Goal: Task Accomplishment & Management: Manage account settings

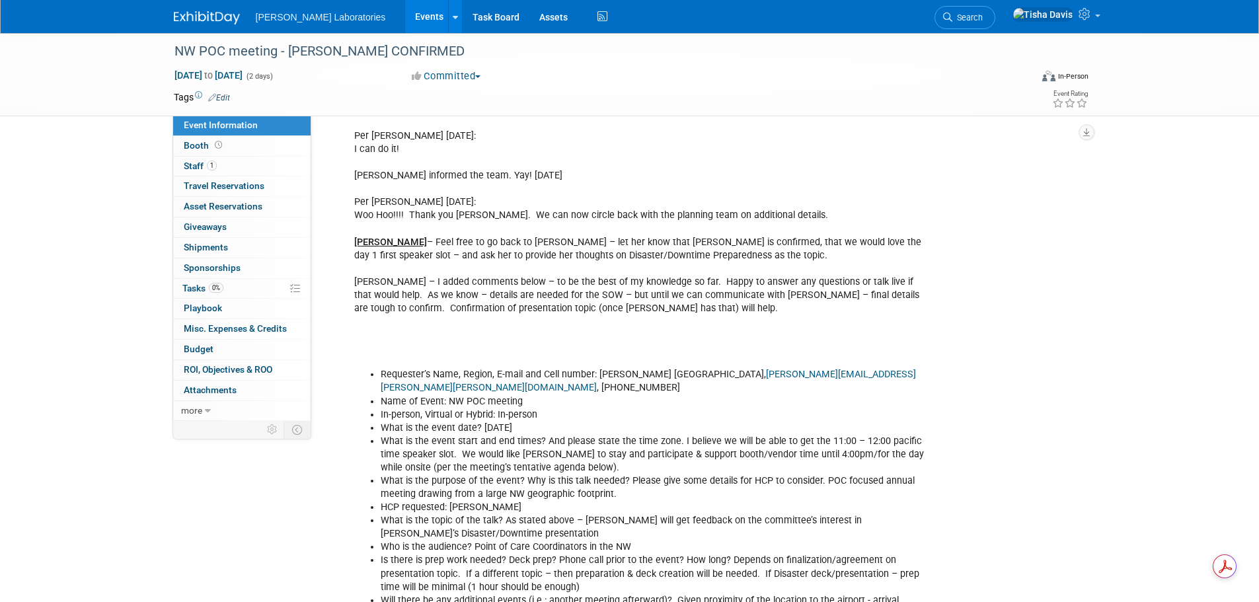
click at [405, 14] on link "Events" at bounding box center [429, 16] width 48 height 33
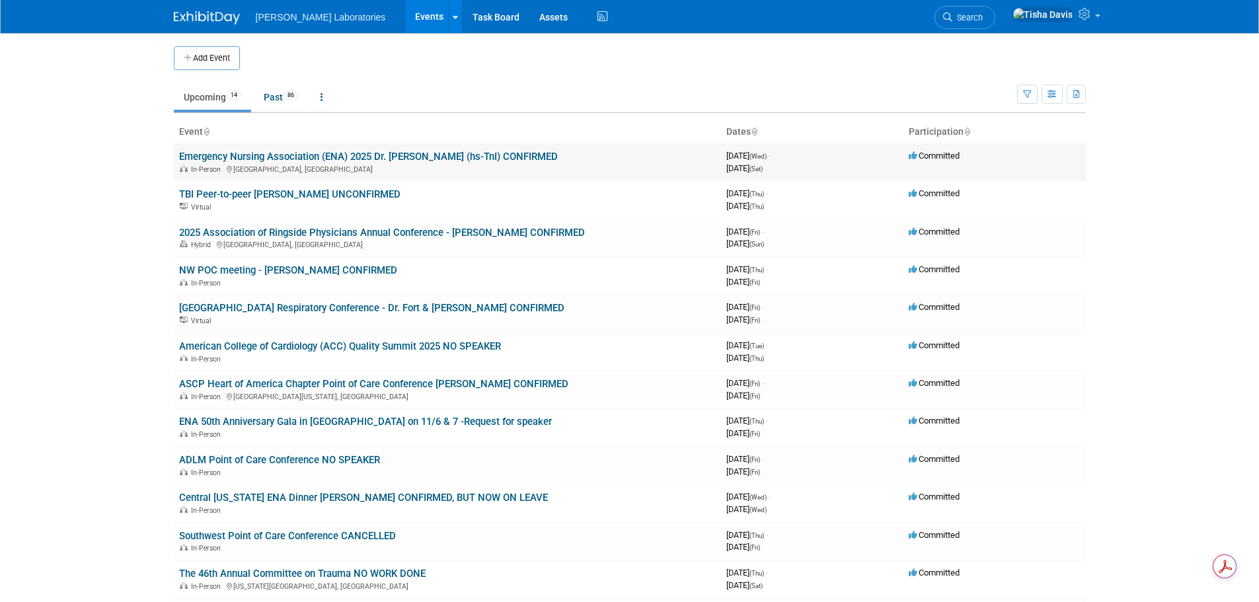
click at [379, 153] on link "Emergency Nursing Association (ENA) 2025 Dr. [PERSON_NAME] (hs-TnI) CONFIRMED" at bounding box center [368, 157] width 379 height 12
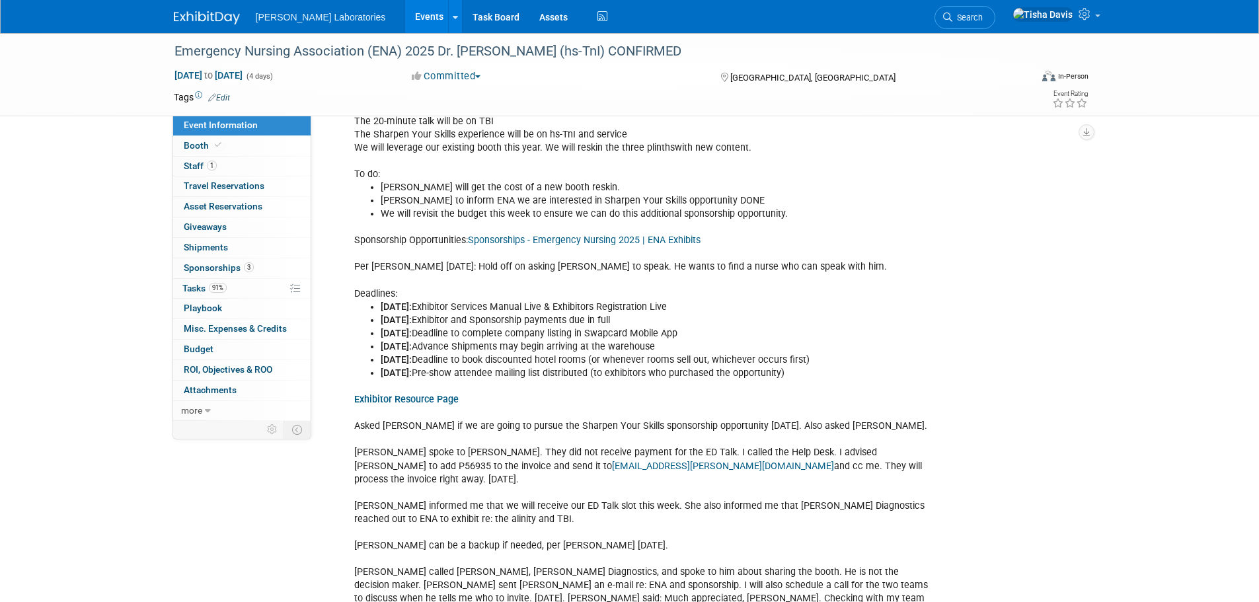
scroll to position [1189, 0]
click at [192, 163] on span "Staff 1" at bounding box center [200, 166] width 33 height 11
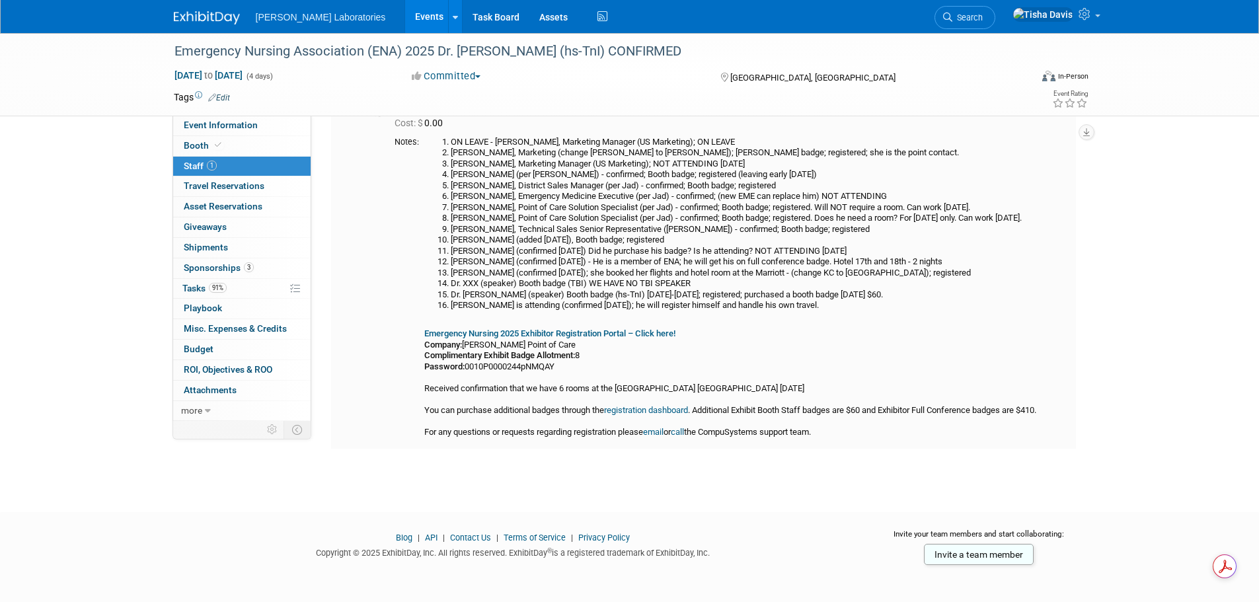
scroll to position [82, 0]
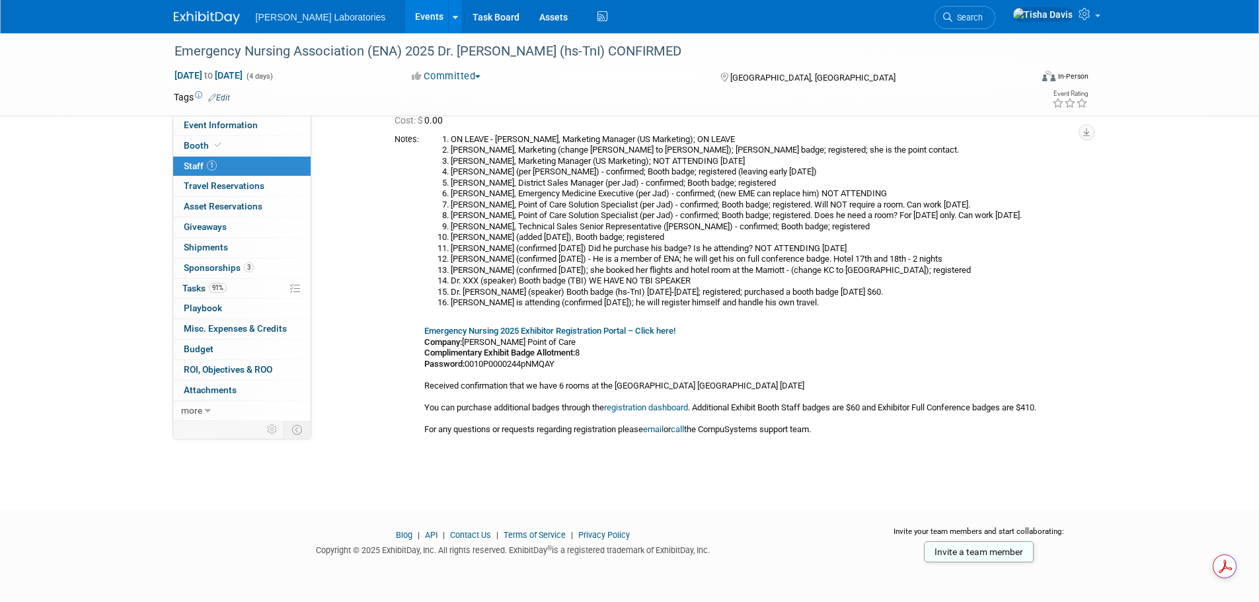
click at [188, 163] on span "Staff 1" at bounding box center [200, 166] width 33 height 11
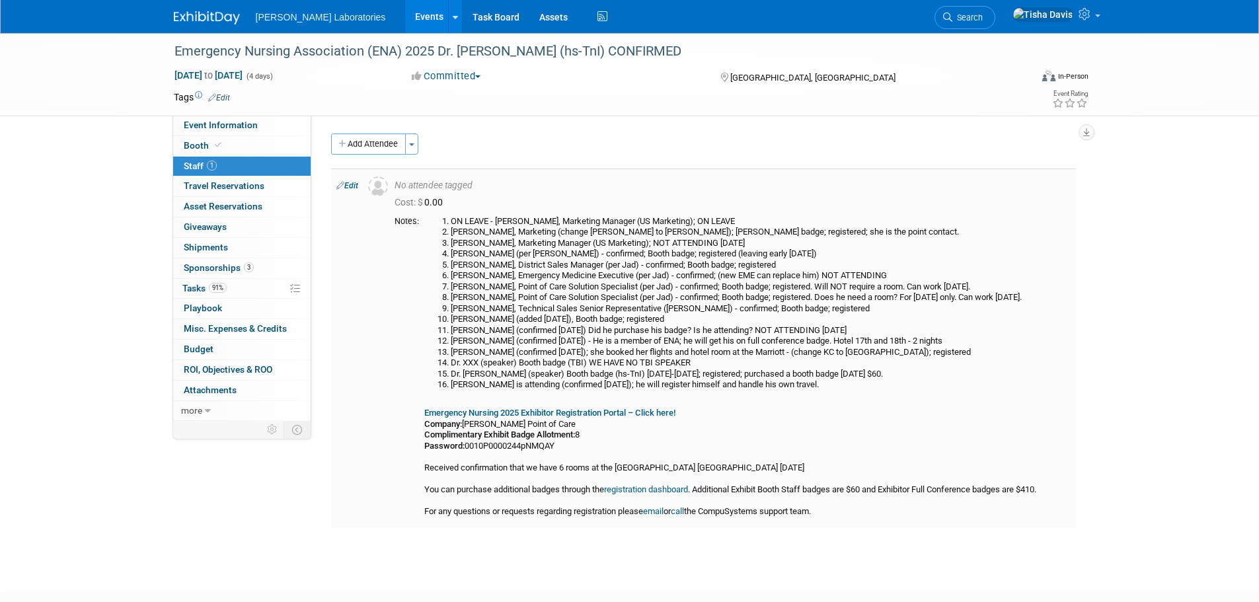
click at [348, 186] on link "Edit" at bounding box center [347, 185] width 22 height 9
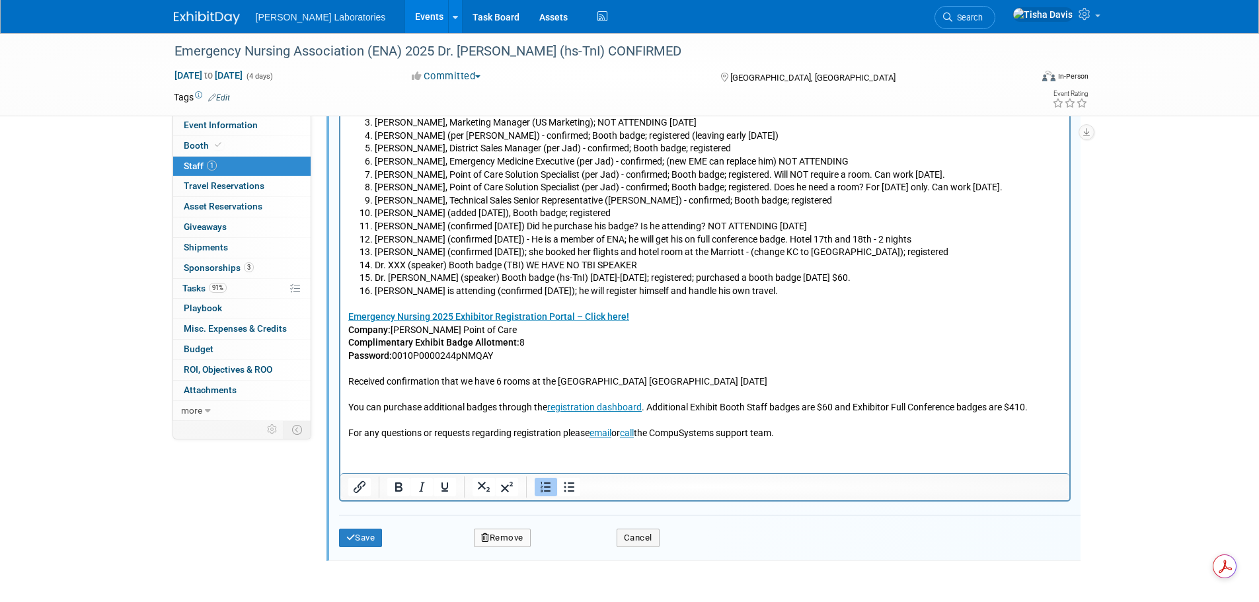
scroll to position [535, 0]
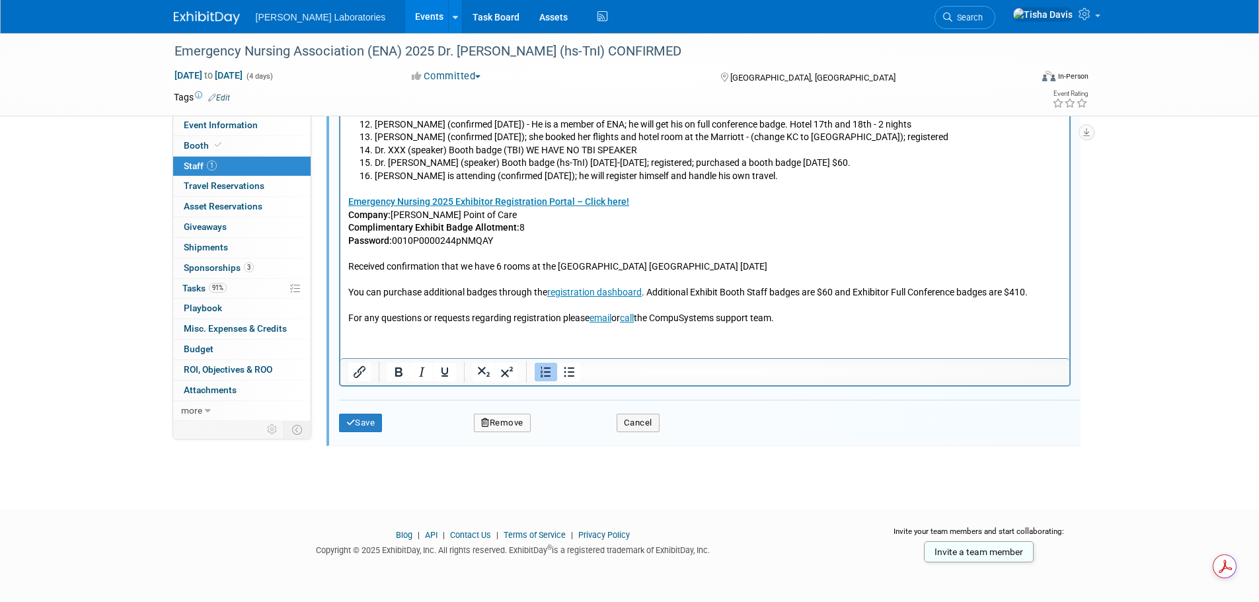
click at [823, 322] on p "Emergency Nursing 2025 Exhibitor Registration Portal – Click here! Company: Abb…" at bounding box center [705, 255] width 714 height 143
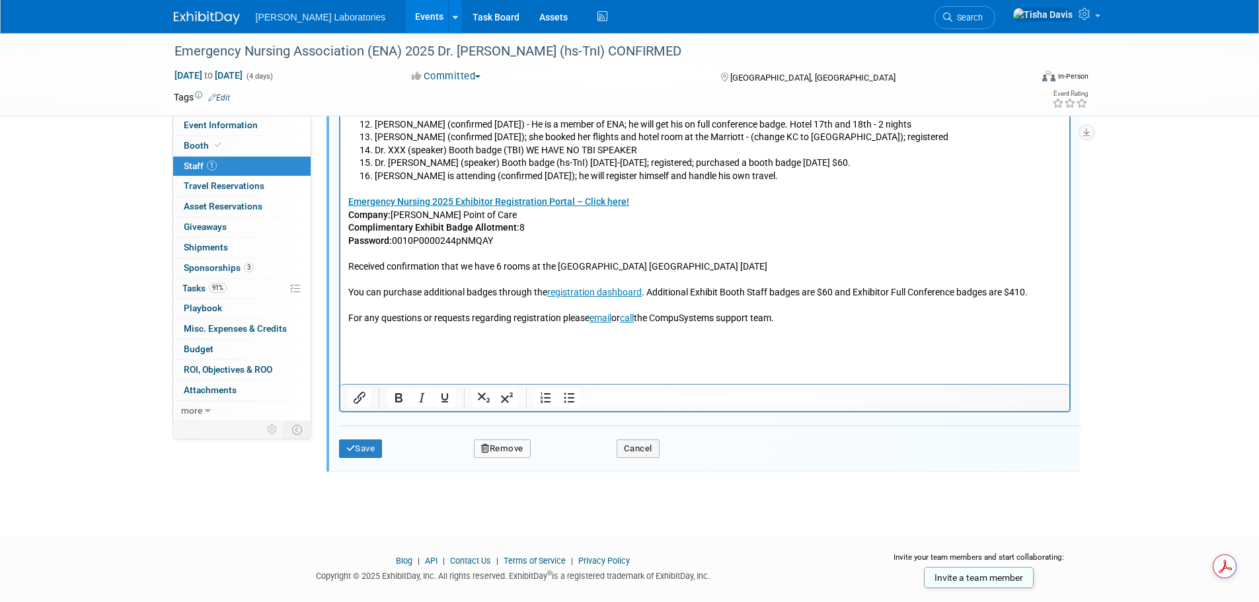
click at [517, 352] on html "ON LEAVE - Pete Polomski, Marketing Manager (US Marketing); ON LEAVE Sara Betan…" at bounding box center [704, 161] width 729 height 381
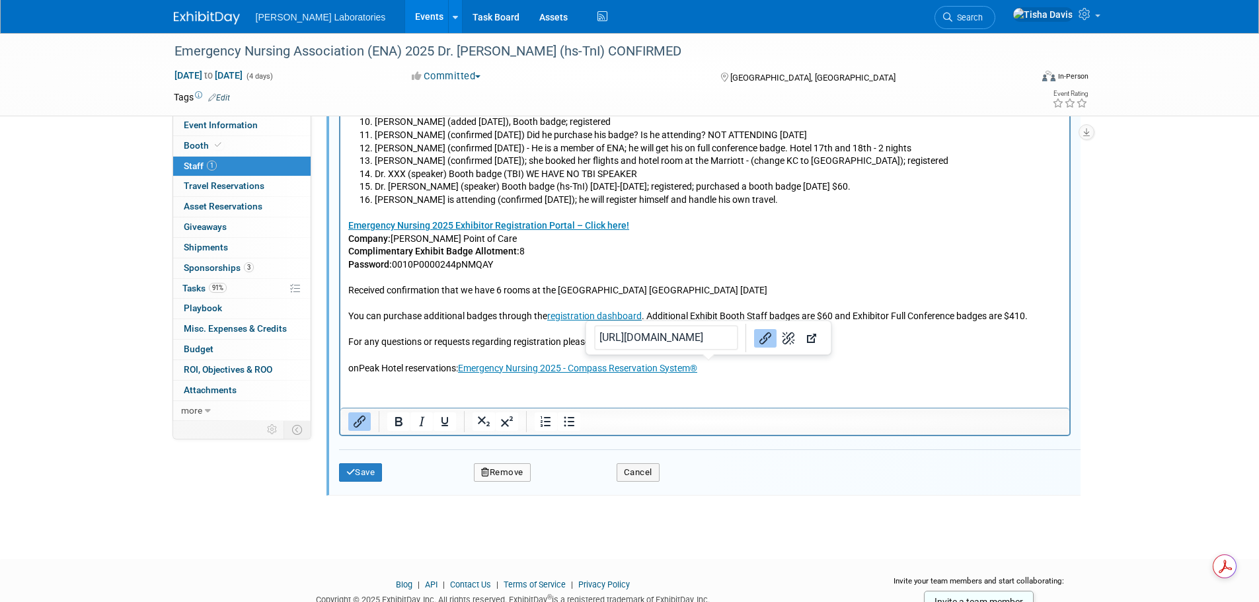
click at [726, 366] on p "onPeak Hotel reservations: Emergency Nursing 2025 - Compass Reservation System®" at bounding box center [705, 369] width 714 height 13
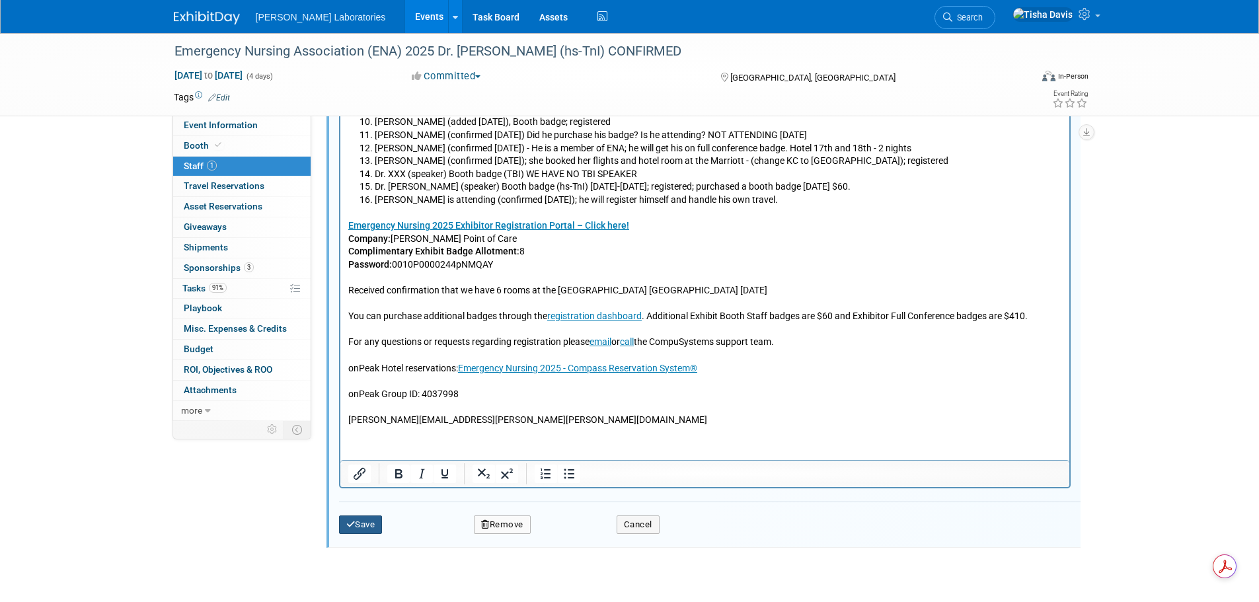
click at [368, 523] on button "Save" at bounding box center [361, 524] width 44 height 19
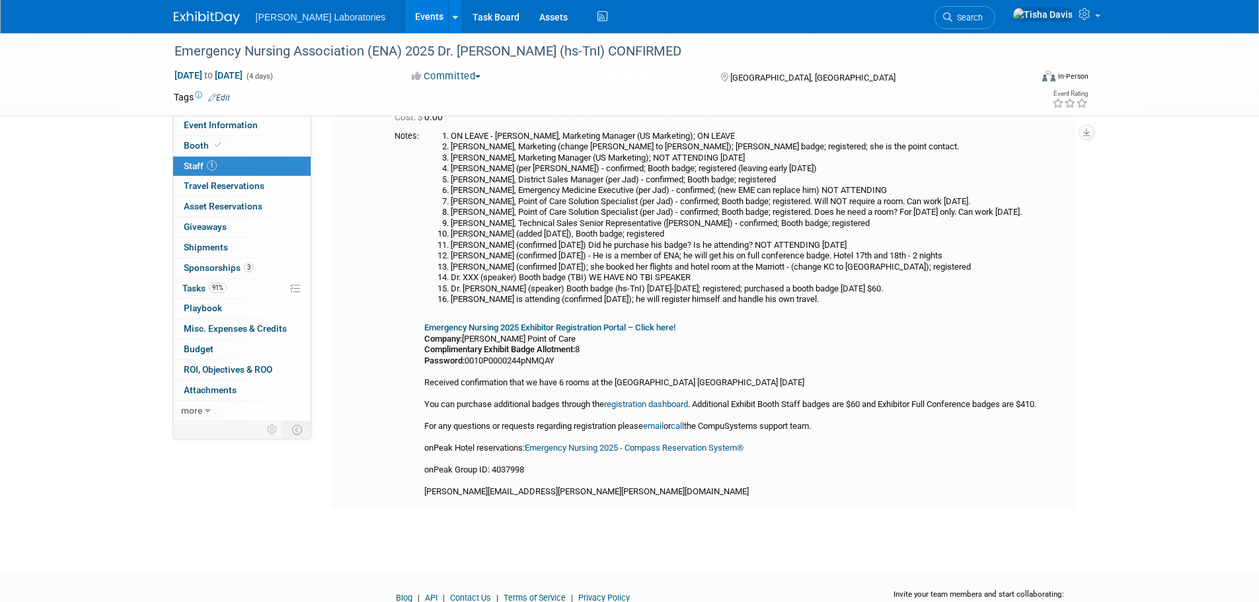
scroll to position [0, 0]
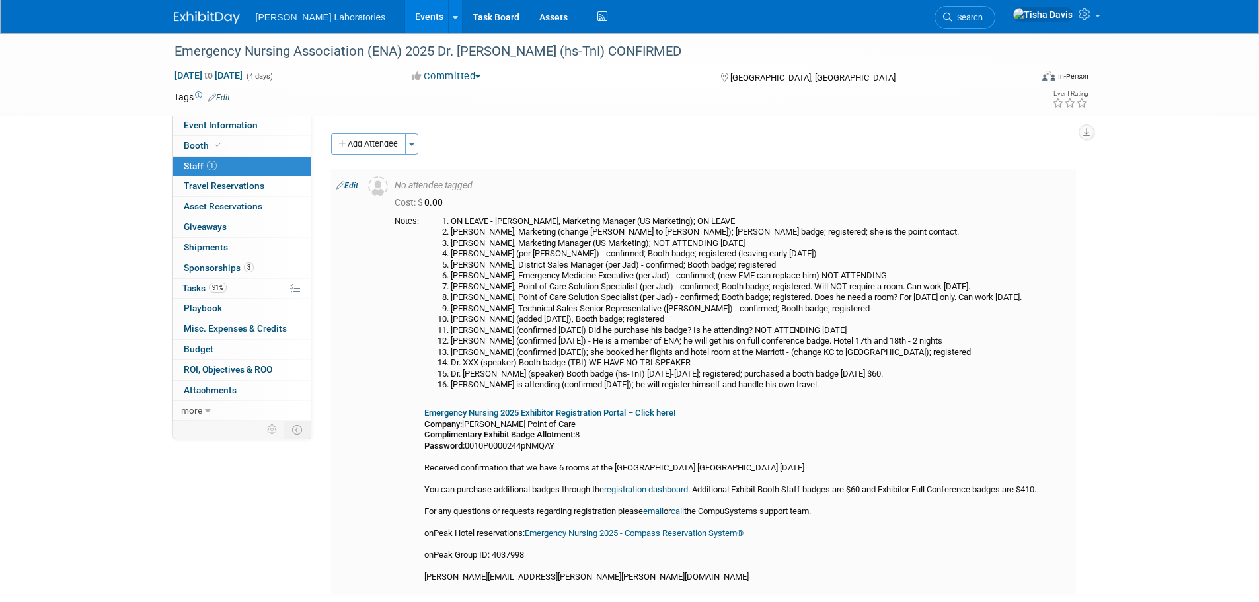
click at [355, 186] on link "Edit" at bounding box center [347, 185] width 22 height 9
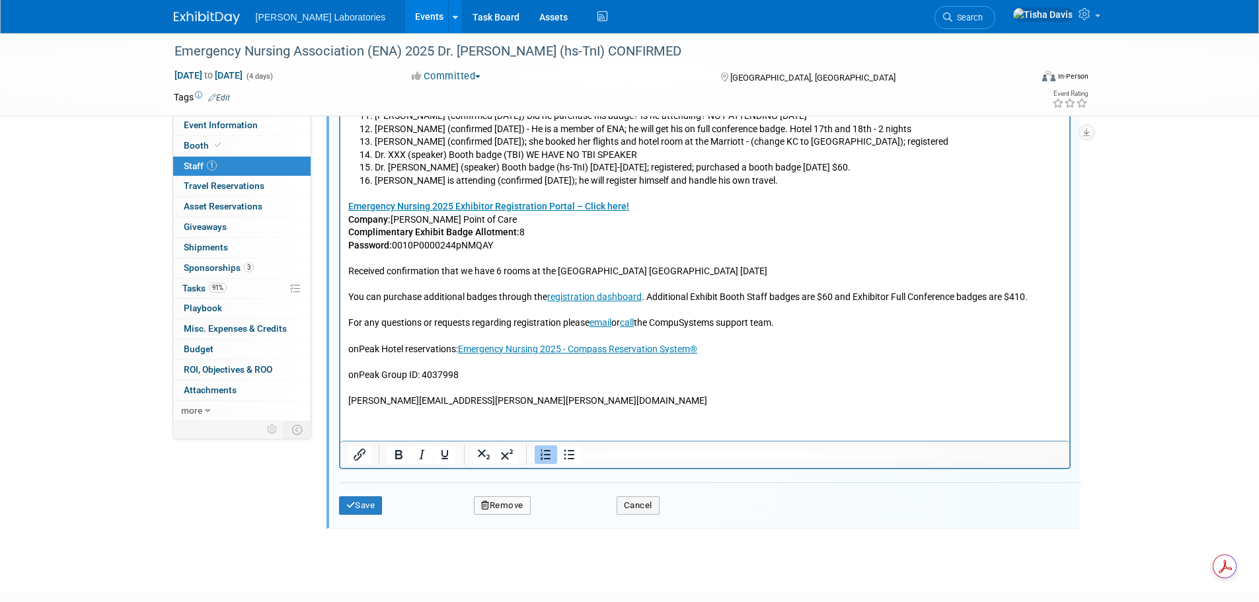
scroll to position [547, 0]
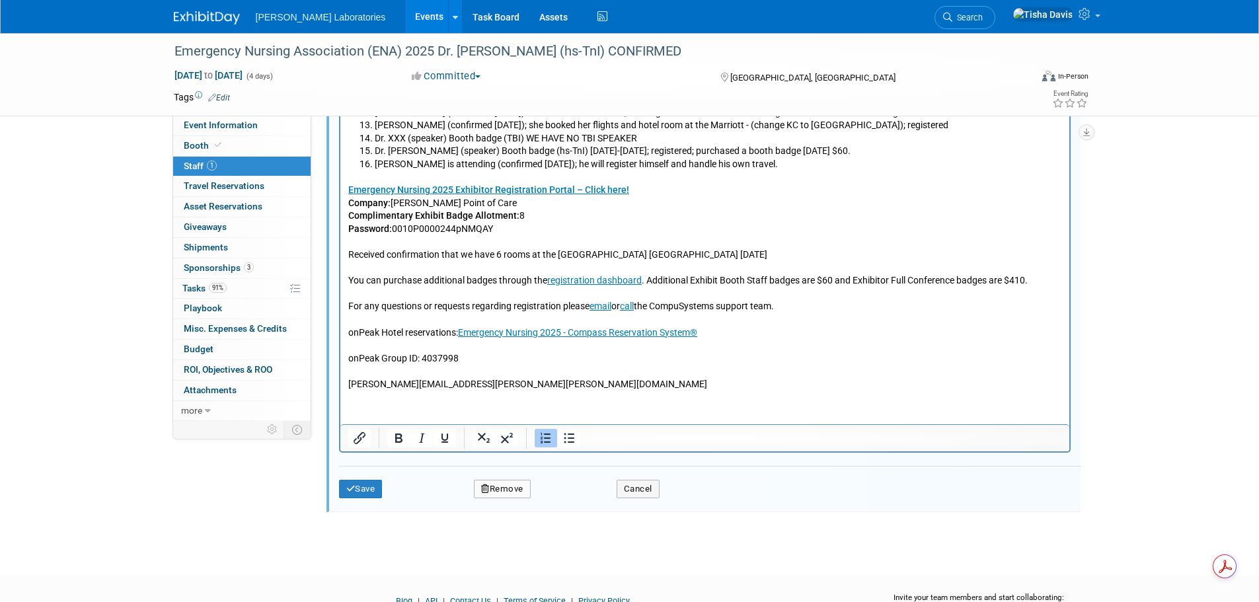
click at [481, 389] on p "Emergency Nursing 2025 Exhibitor Registration Portal – Click here! Company: Abb…" at bounding box center [705, 282] width 714 height 220
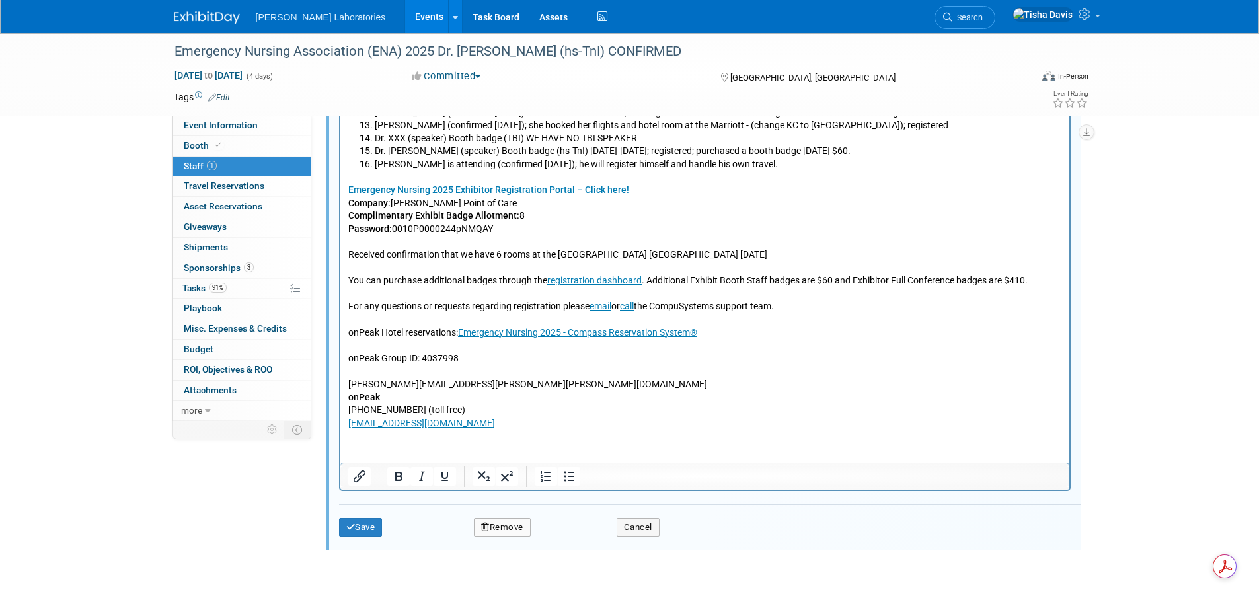
click at [465, 385] on p "Emergency Nursing 2025 Exhibitor Registration Portal – Click here! Company: Abb…" at bounding box center [705, 282] width 714 height 220
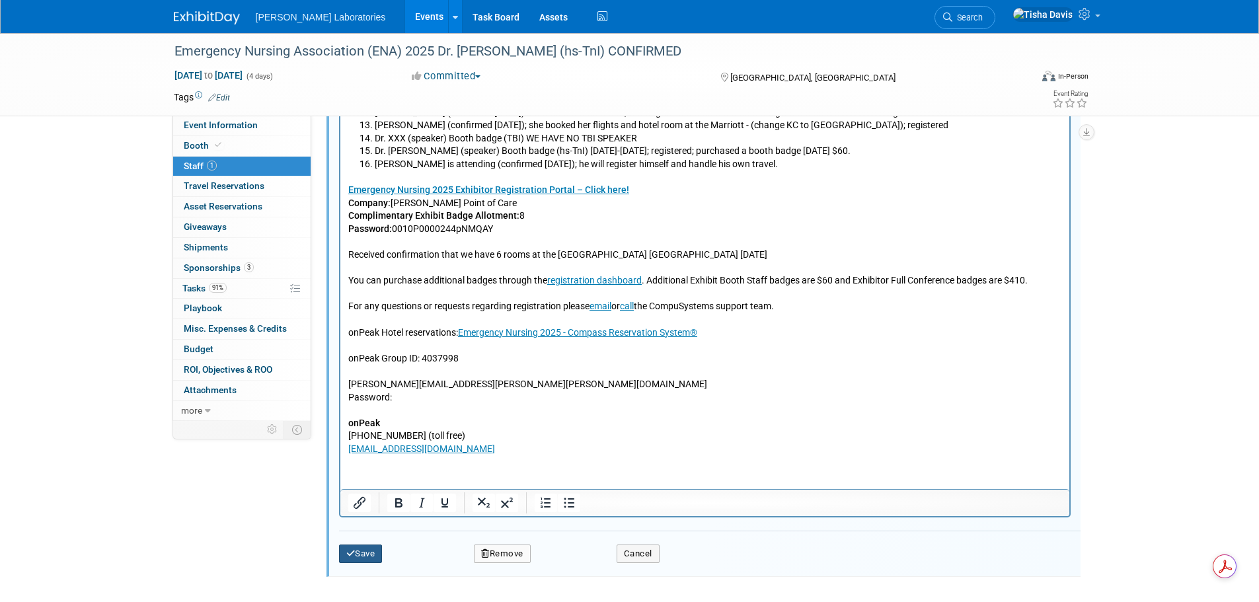
click at [369, 549] on button "Save" at bounding box center [361, 553] width 44 height 19
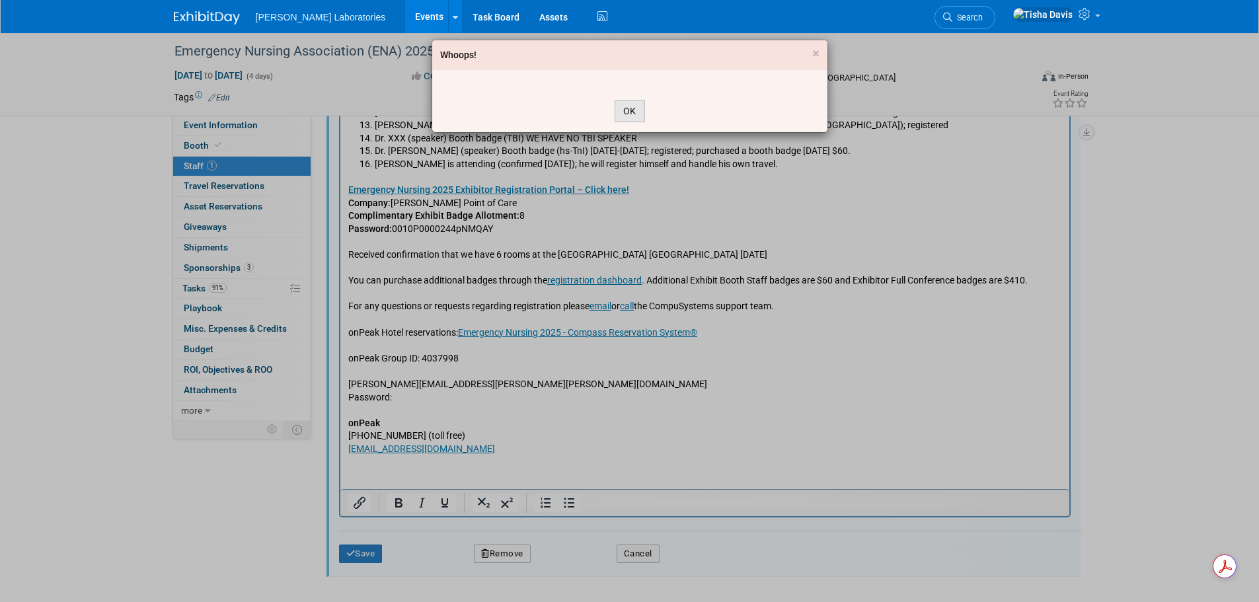
click at [634, 108] on button "OK" at bounding box center [630, 111] width 30 height 22
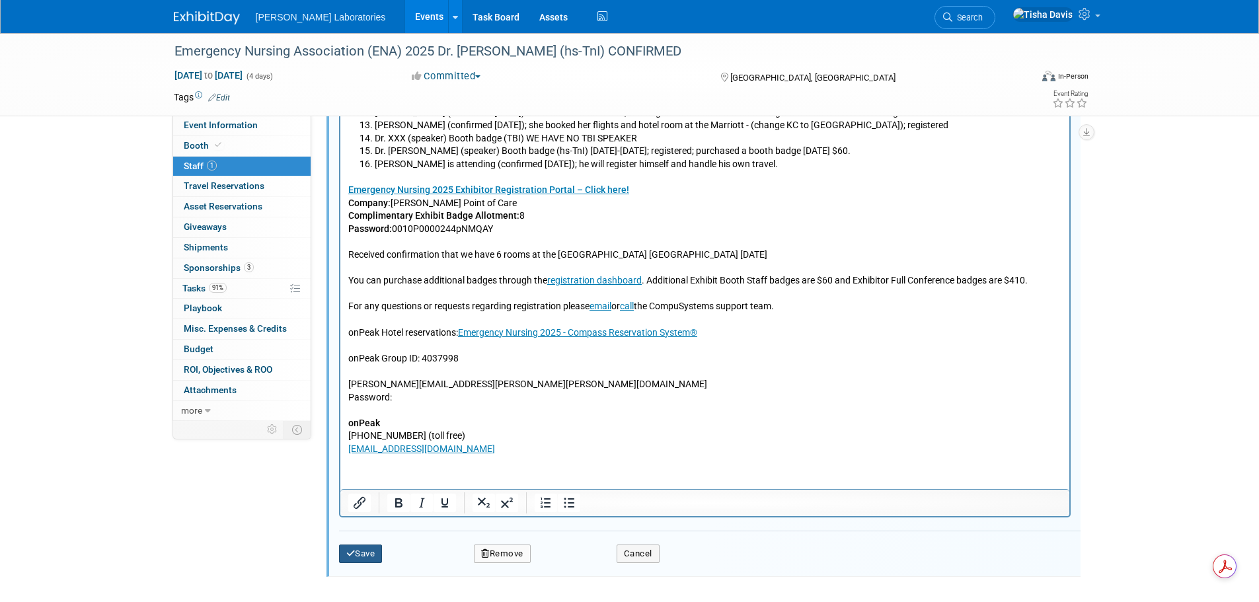
click at [367, 551] on button "Save" at bounding box center [361, 553] width 44 height 19
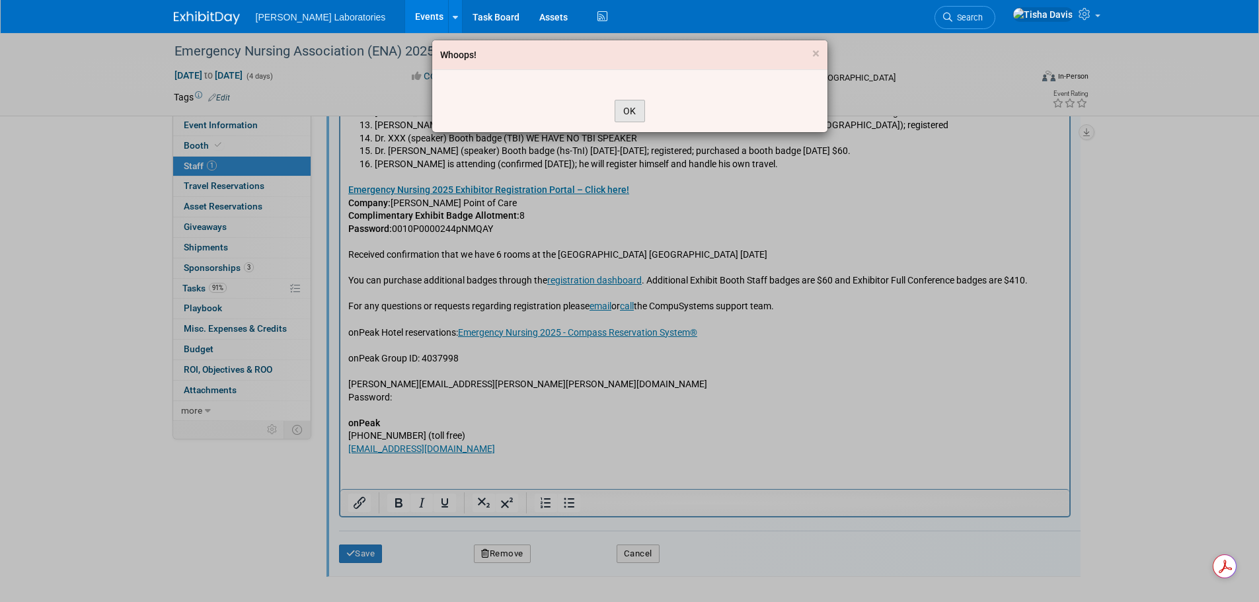
click at [622, 109] on button "OK" at bounding box center [630, 111] width 30 height 22
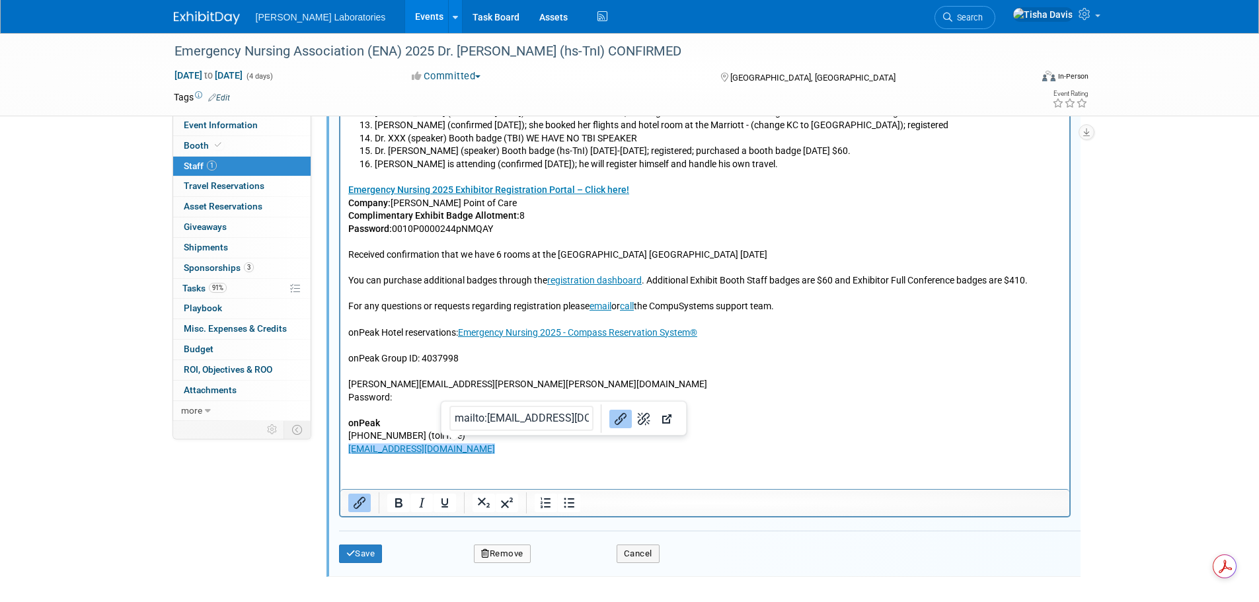
click at [439, 457] on html "ON LEAVE - Pete Polomski, Marketing Manager (US Marketing); ON LEAVE Sara Betan…" at bounding box center [704, 208] width 729 height 498
click at [397, 404] on p "Rich Text Area. Press ALT-0 for help." at bounding box center [705, 410] width 714 height 13
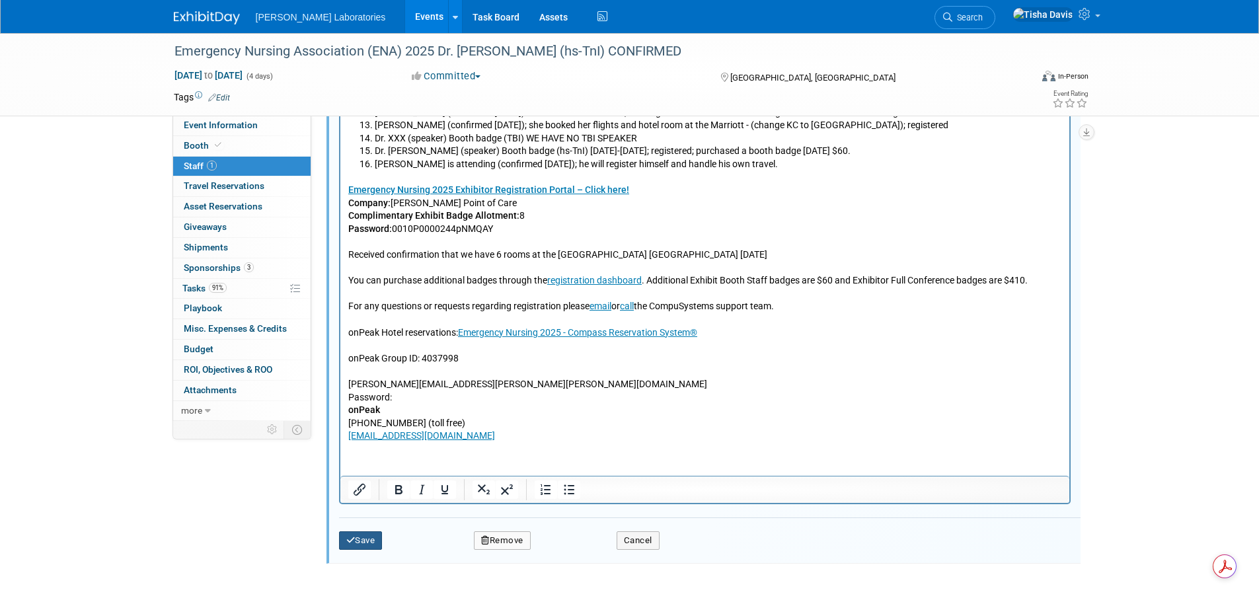
click at [352, 541] on icon "submit" at bounding box center [350, 540] width 9 height 9
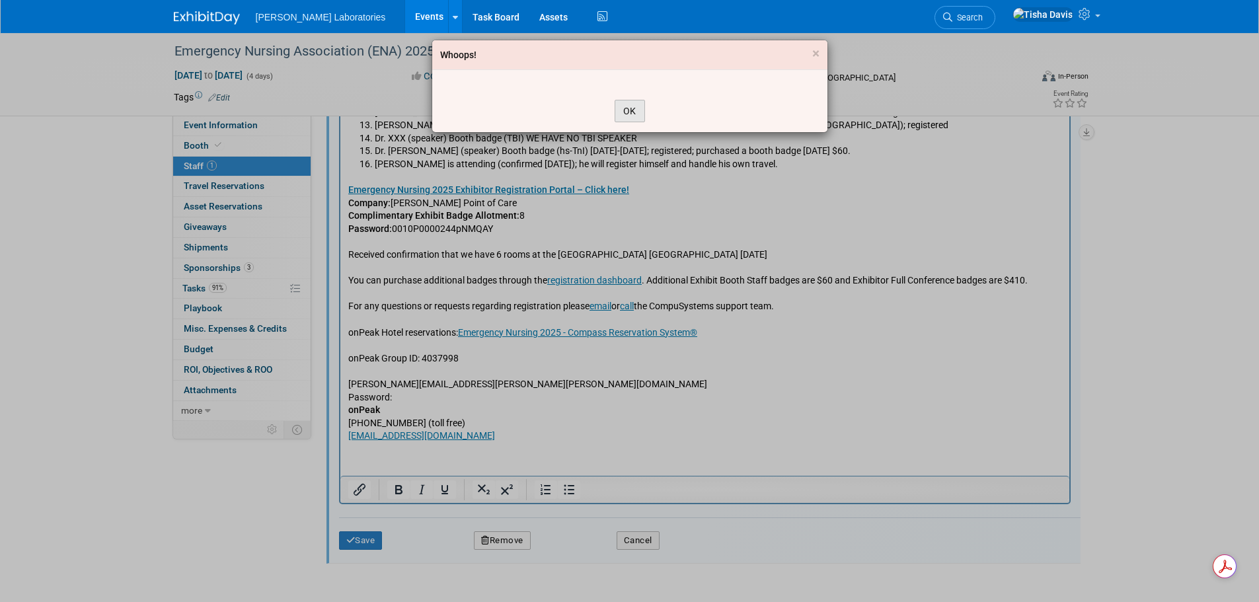
click at [633, 116] on button "OK" at bounding box center [630, 111] width 30 height 22
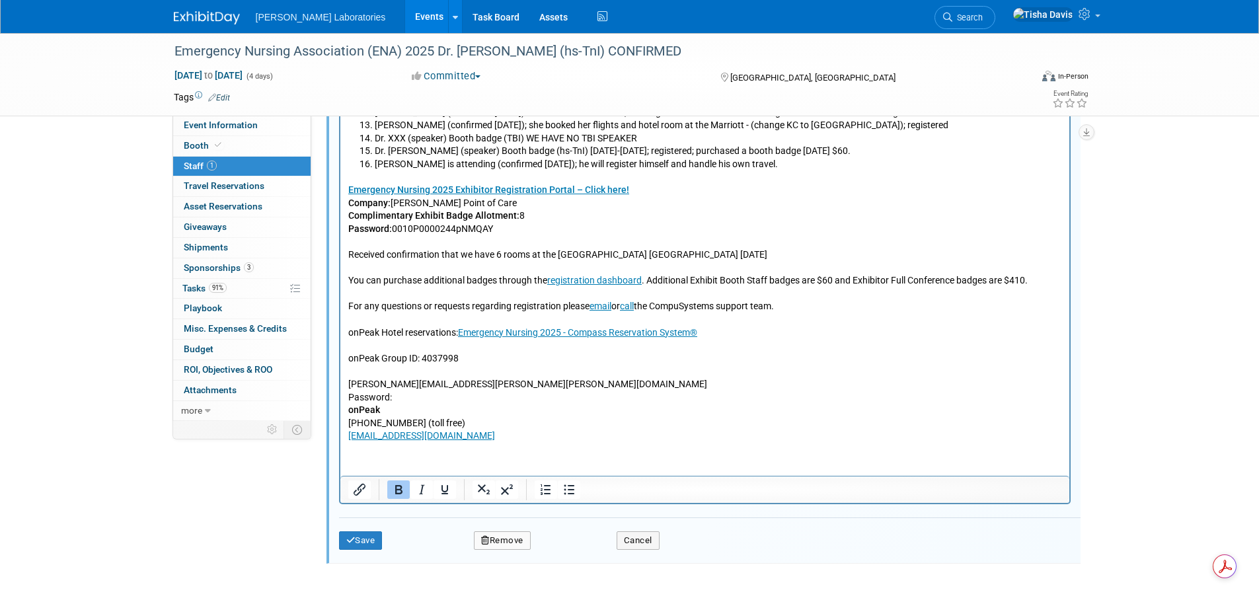
click at [400, 413] on p "onPeak" at bounding box center [705, 410] width 714 height 13
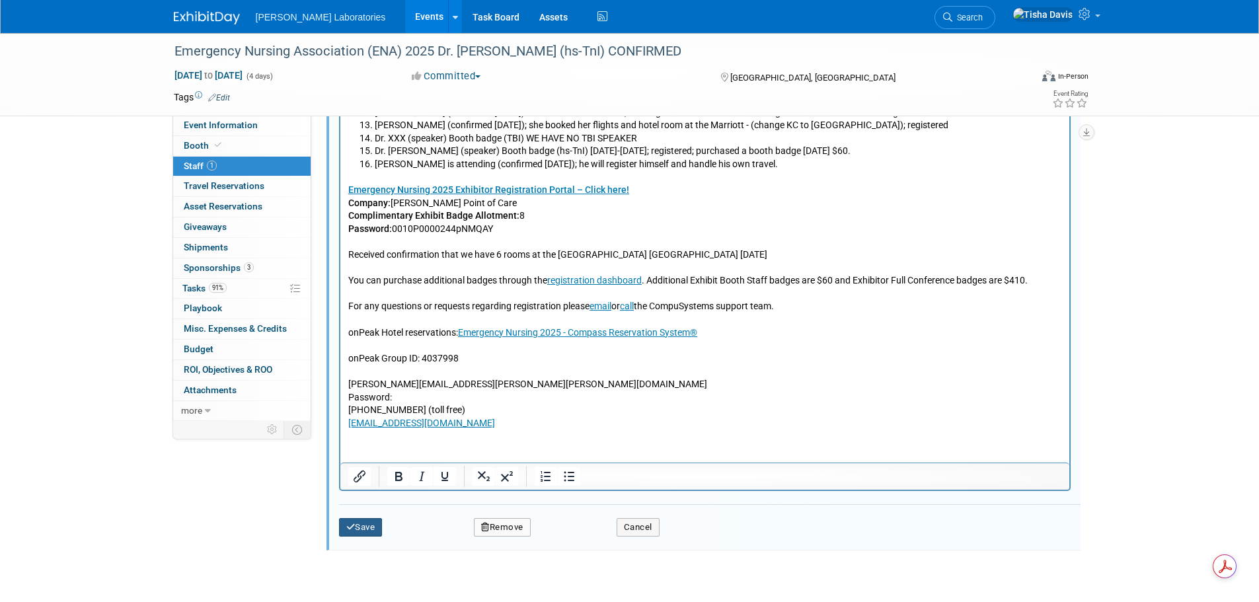
click at [365, 528] on button "Save" at bounding box center [361, 527] width 44 height 19
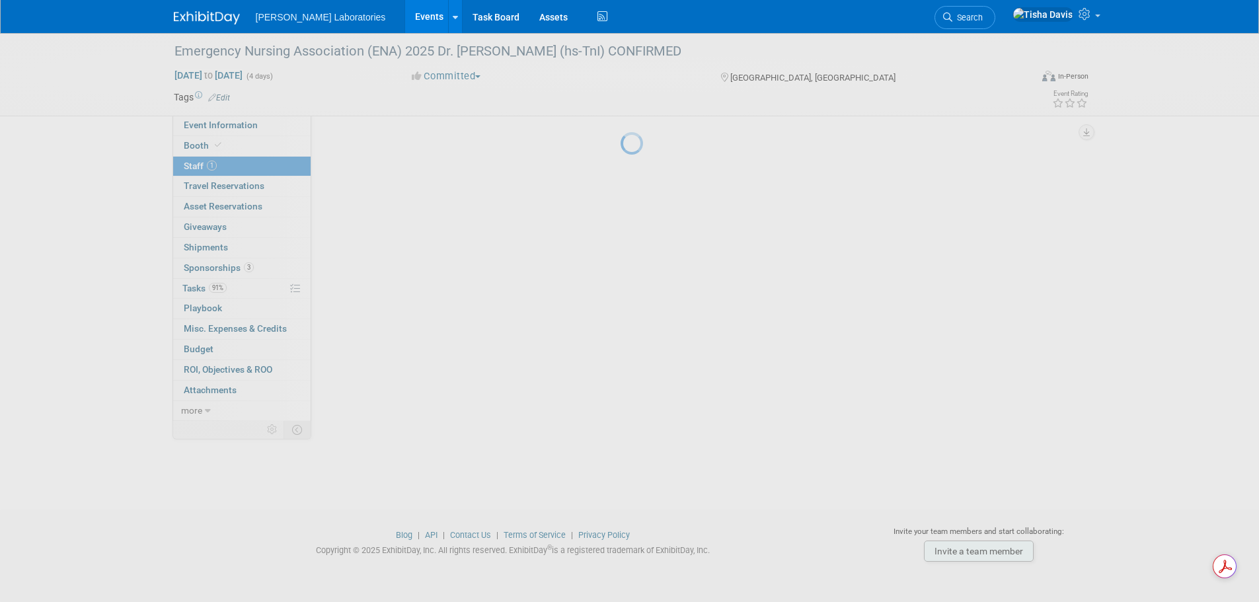
scroll to position [180, 0]
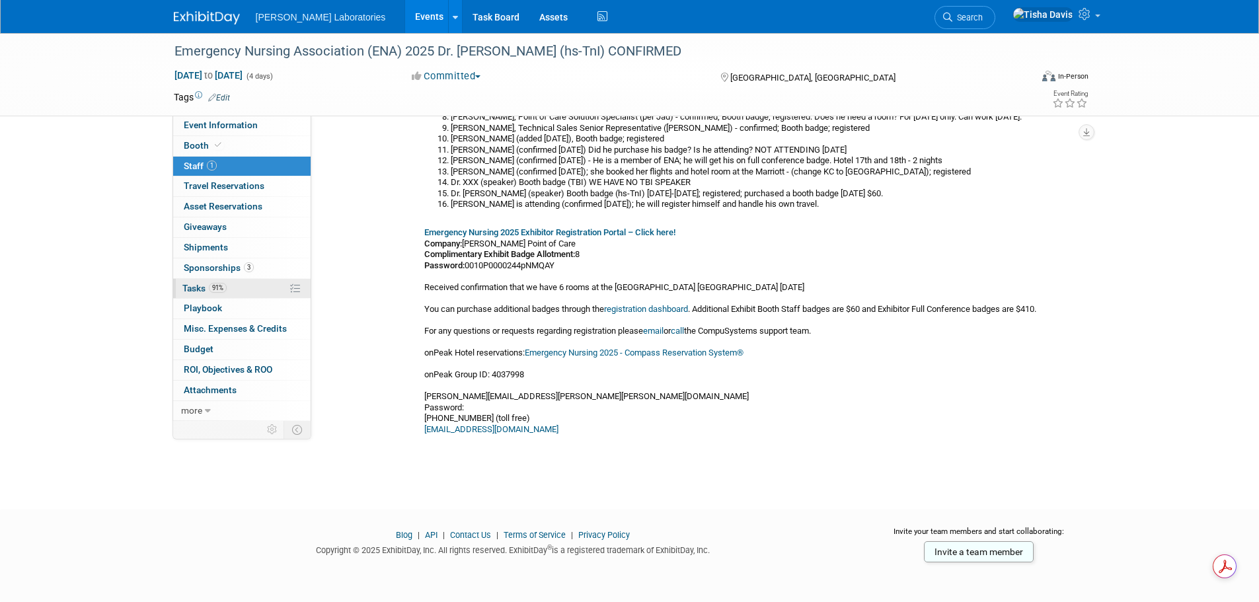
click at [198, 285] on span "Tasks 91%" at bounding box center [204, 288] width 44 height 11
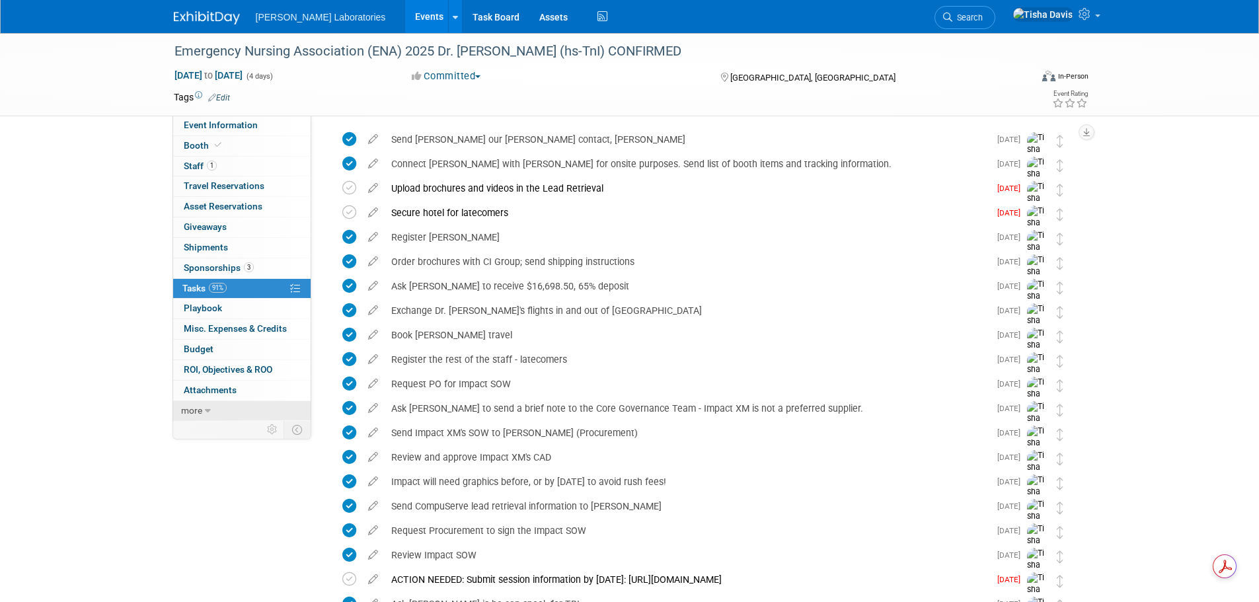
scroll to position [0, 0]
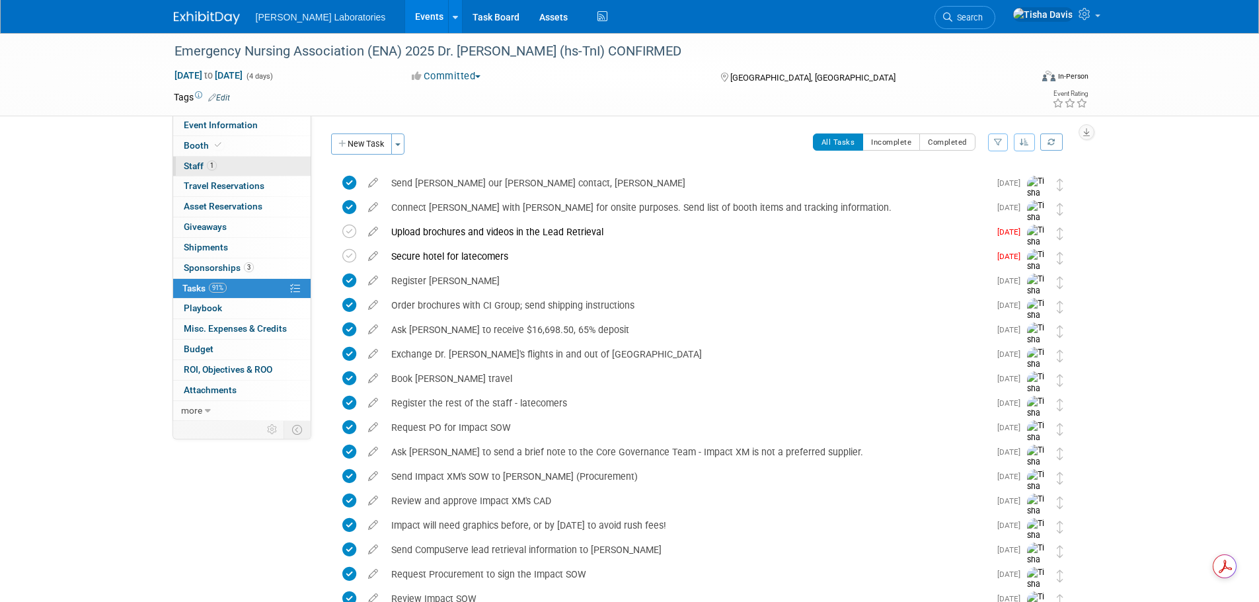
click at [182, 161] on link "1 Staff 1" at bounding box center [241, 167] width 137 height 20
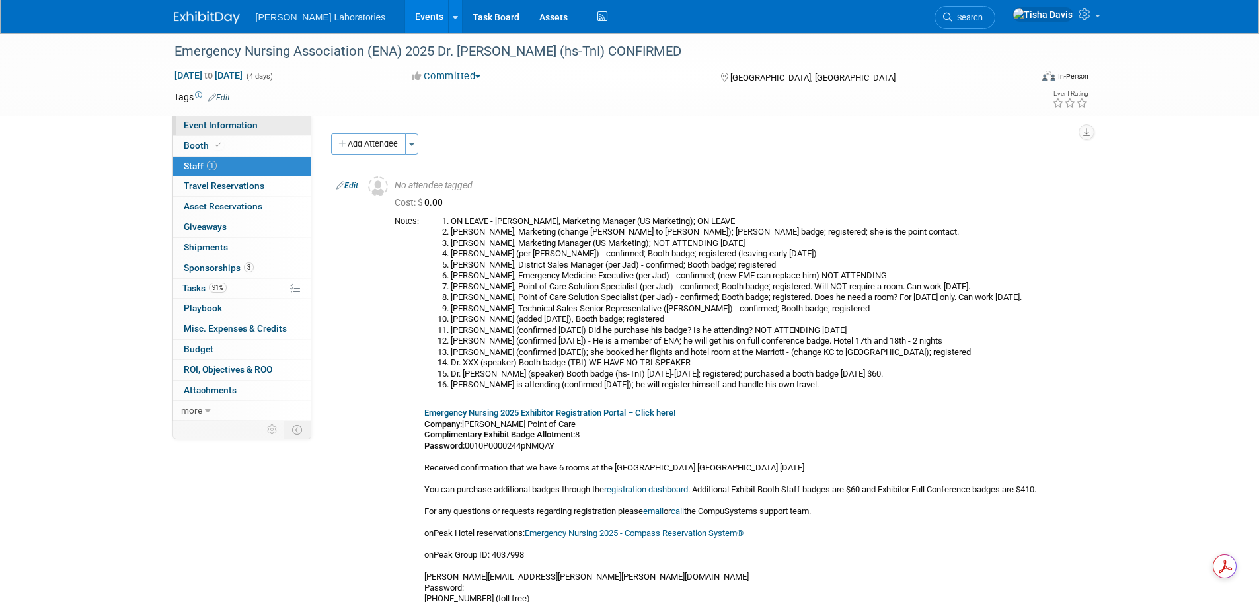
click at [215, 120] on span "Event Information" at bounding box center [221, 125] width 74 height 11
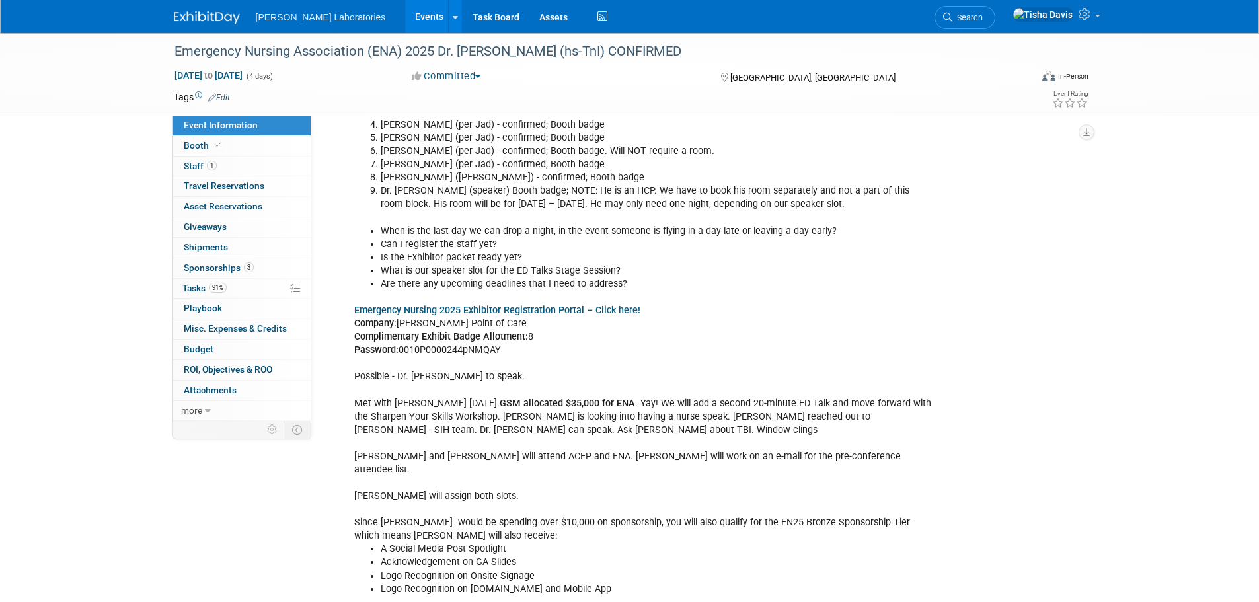
scroll to position [1769, 0]
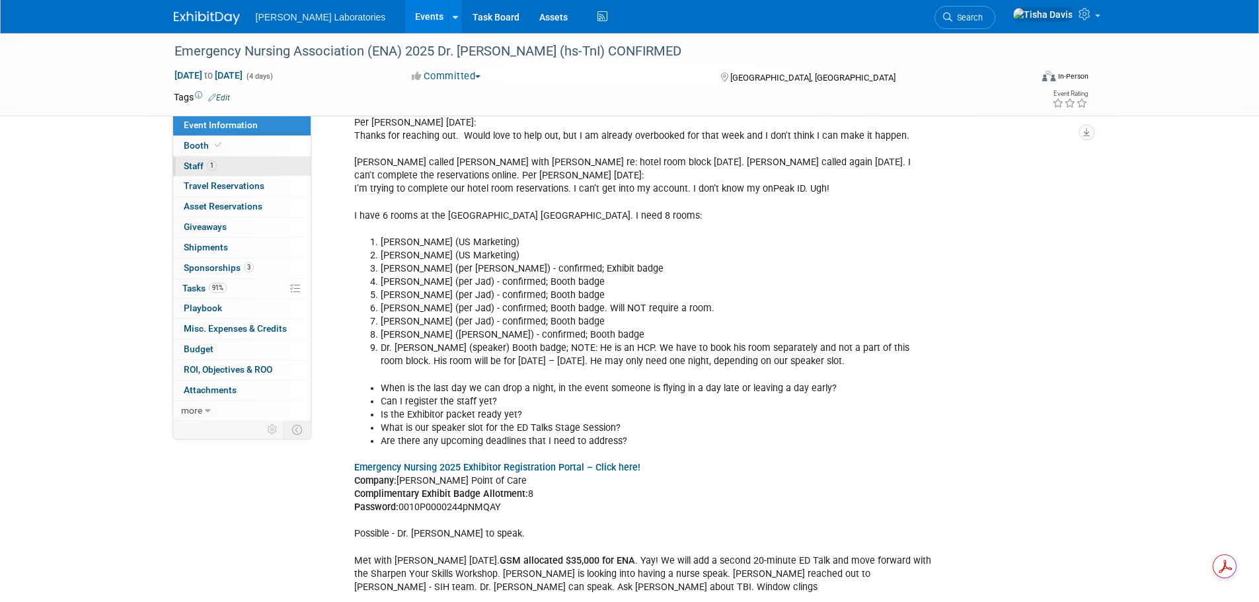
click at [196, 163] on span "Staff 1" at bounding box center [200, 166] width 33 height 11
